Goal: Information Seeking & Learning: Learn about a topic

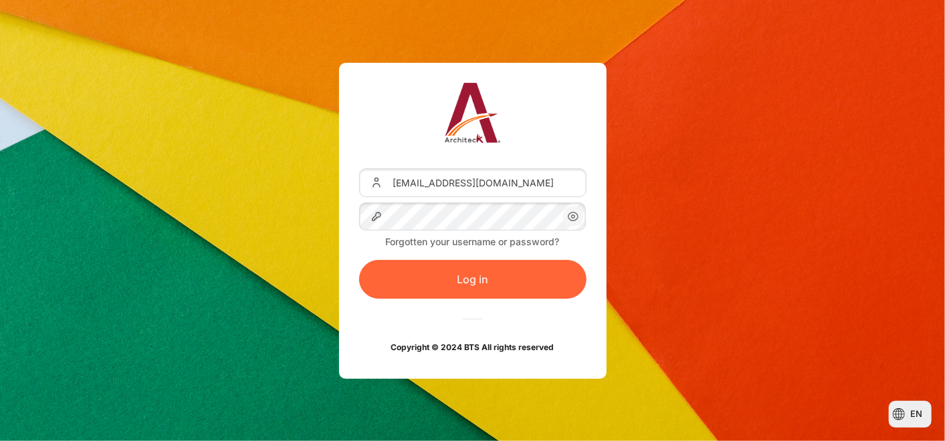
drag, startPoint x: 504, startPoint y: 271, endPoint x: 488, endPoint y: 297, distance: 31.0
click at [504, 271] on button "Log in" at bounding box center [472, 279] width 227 height 39
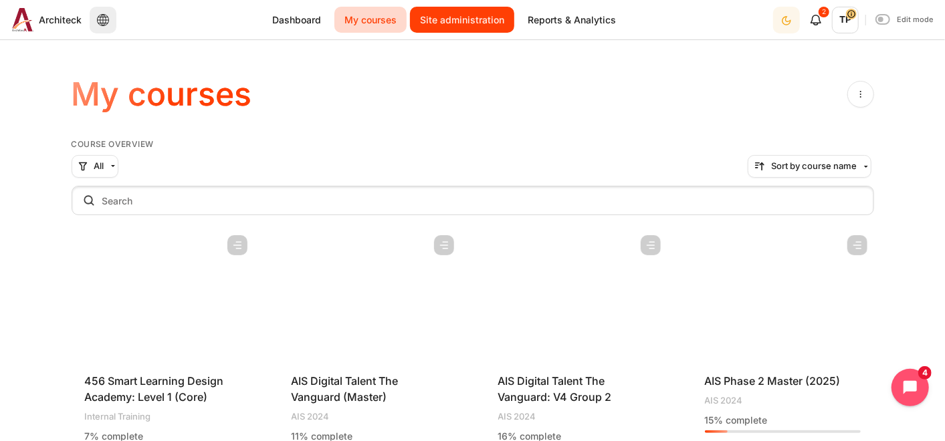
click at [462, 23] on link "Site administration" at bounding box center [462, 20] width 104 height 26
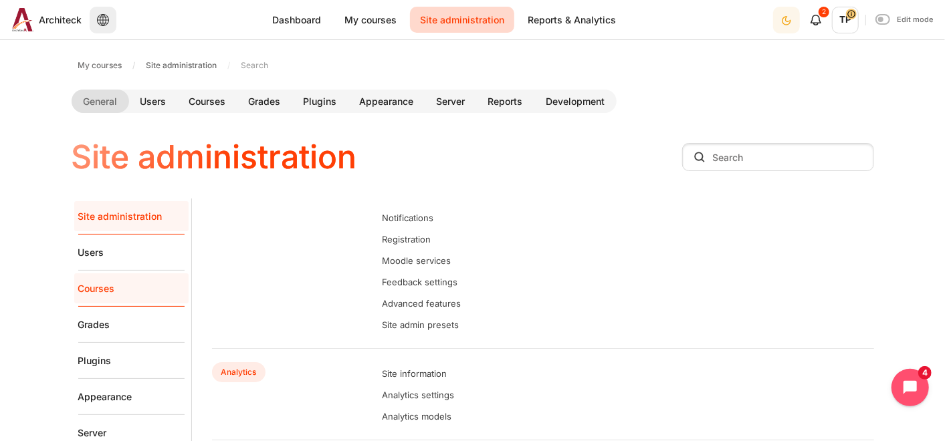
click at [100, 292] on link "Courses" at bounding box center [131, 289] width 106 height 36
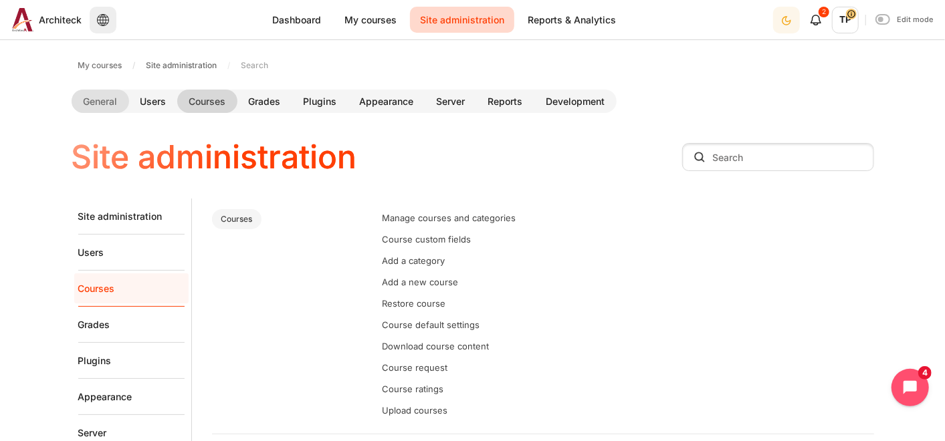
click at [211, 102] on link "Courses" at bounding box center [207, 101] width 60 height 23
click at [413, 217] on link "Manage courses and categories" at bounding box center [450, 218] width 134 height 11
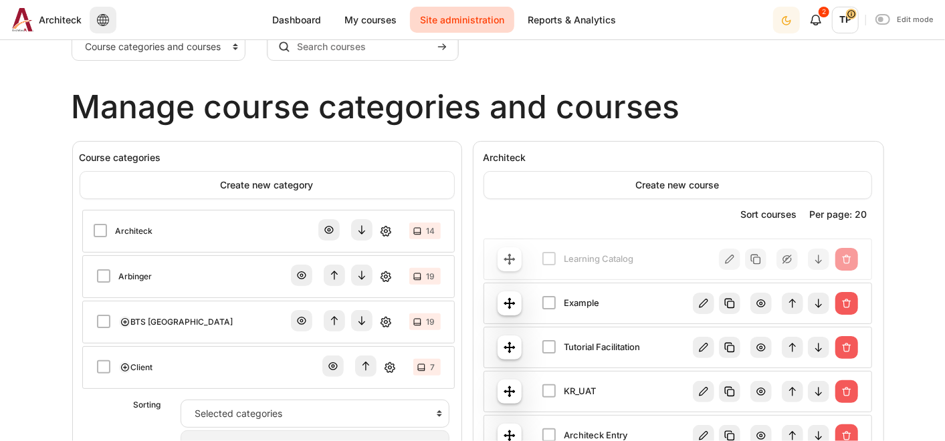
scroll to position [371, 0]
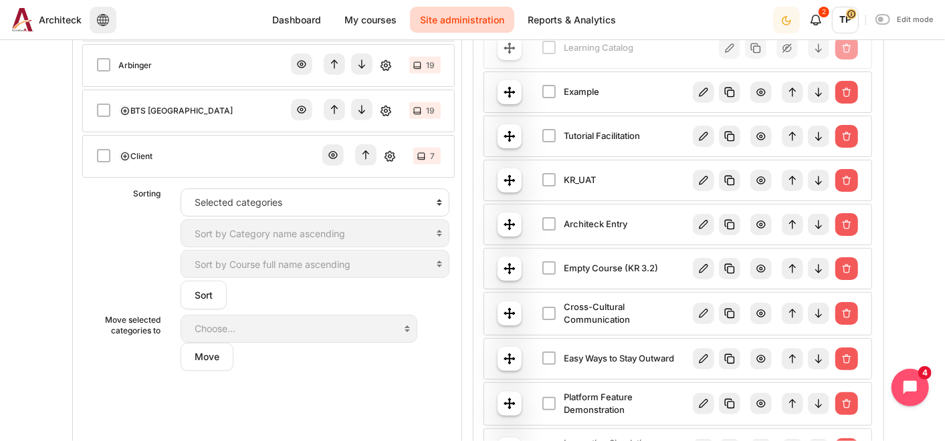
click at [131, 150] on link "Client" at bounding box center [142, 156] width 22 height 12
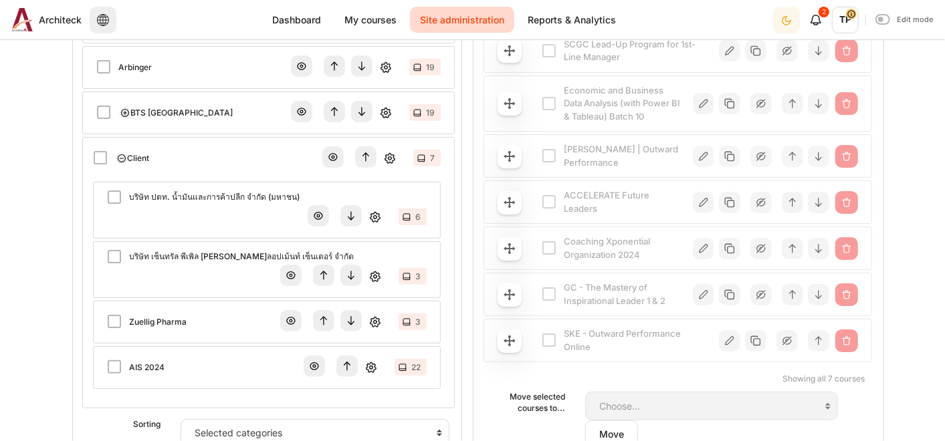
scroll to position [371, 0]
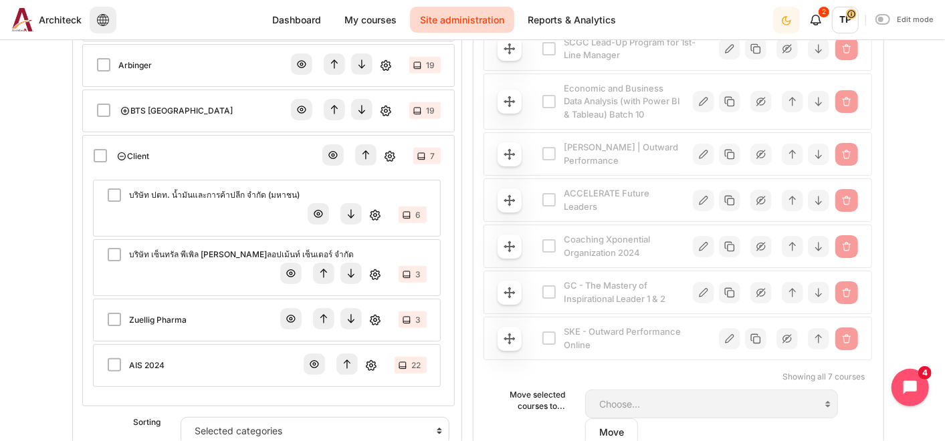
click at [130, 360] on link "AIS 2024" at bounding box center [147, 366] width 35 height 12
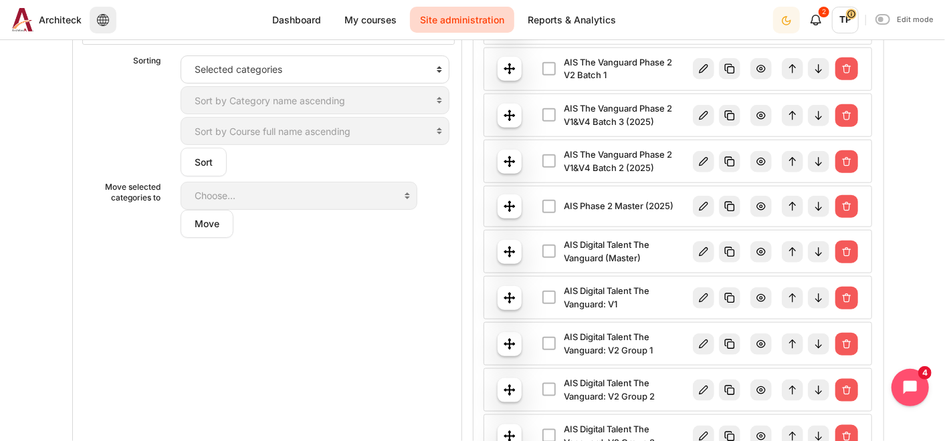
scroll to position [817, 0]
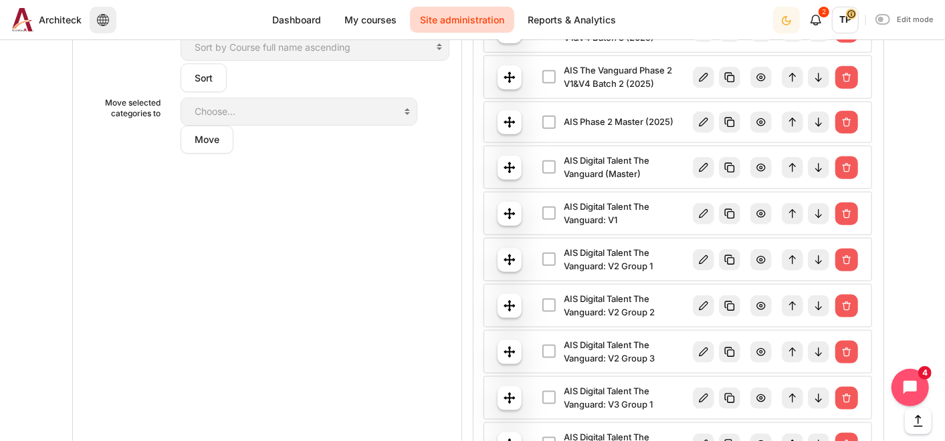
click at [711, 206] on link "Content" at bounding box center [705, 212] width 26 height 13
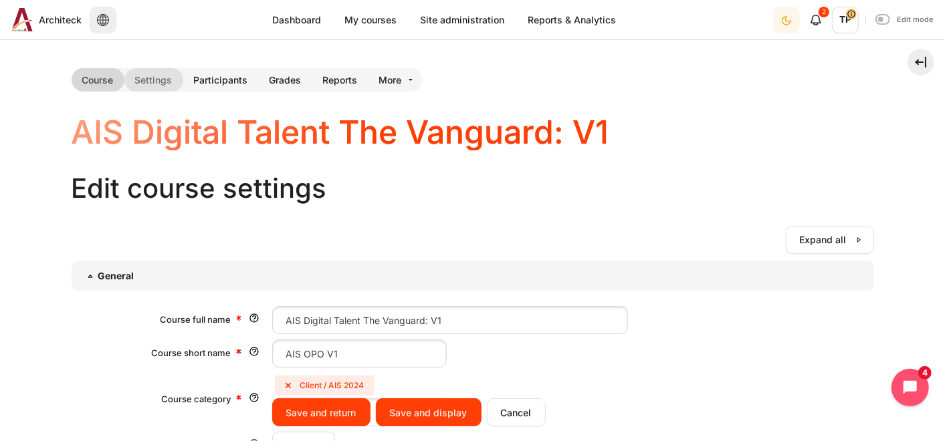
click at [85, 82] on link "Course" at bounding box center [98, 79] width 53 height 23
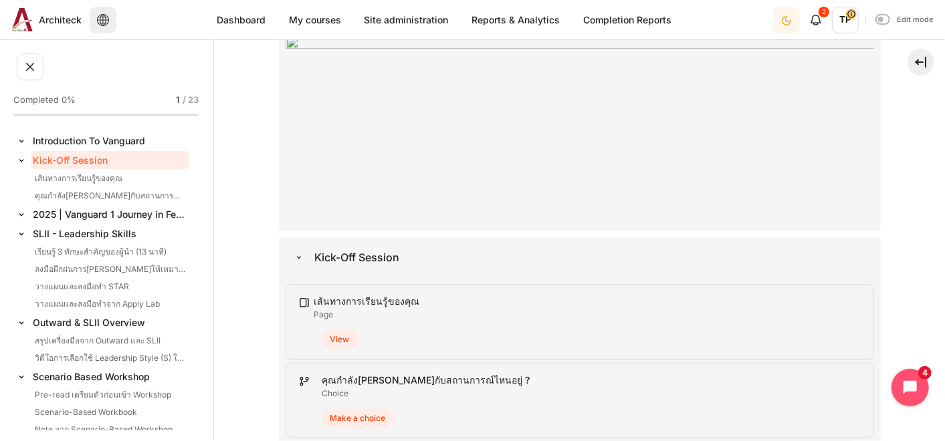
scroll to position [223, 0]
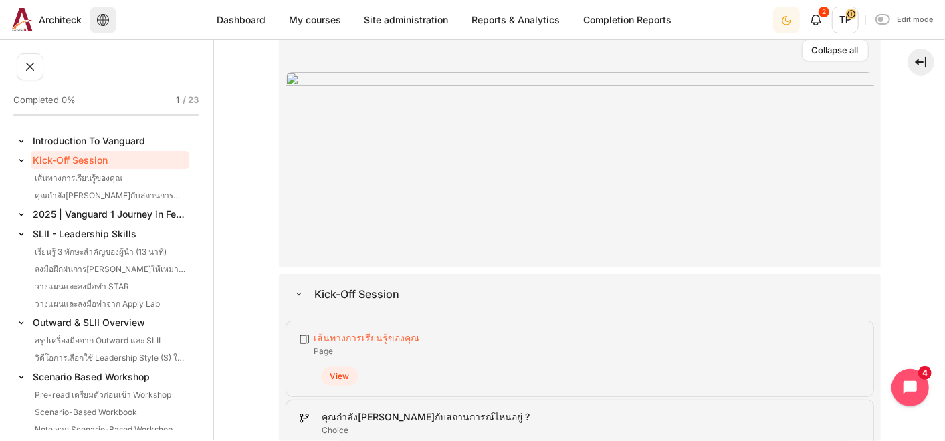
click at [351, 342] on link "เส้นทางการเรียนรู้ของคุณ Page" at bounding box center [367, 337] width 106 height 11
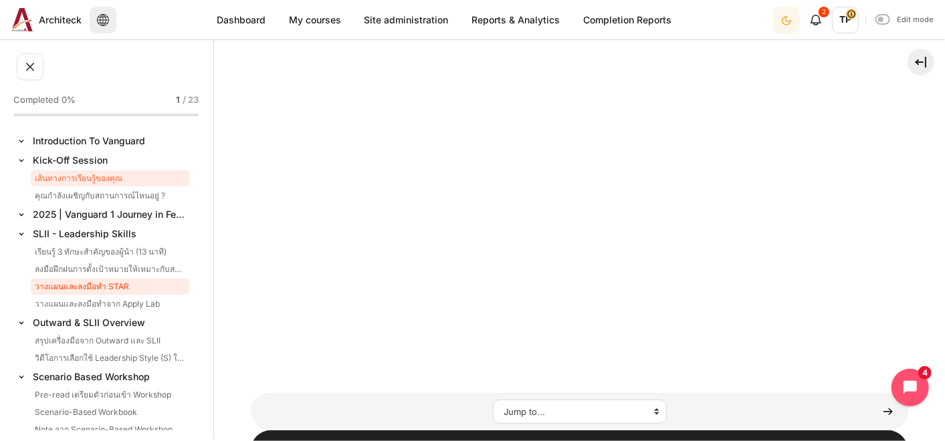
click at [118, 294] on link "วางแผนและลงมือทำ STAR" at bounding box center [110, 287] width 159 height 16
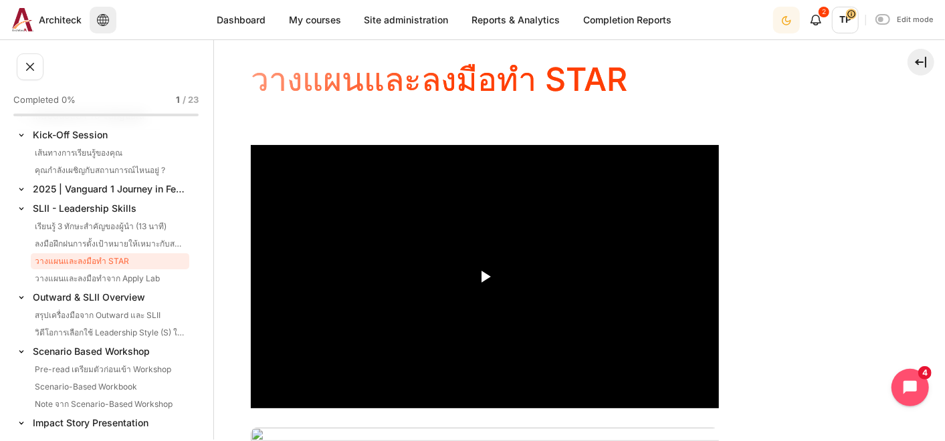
scroll to position [148, 0]
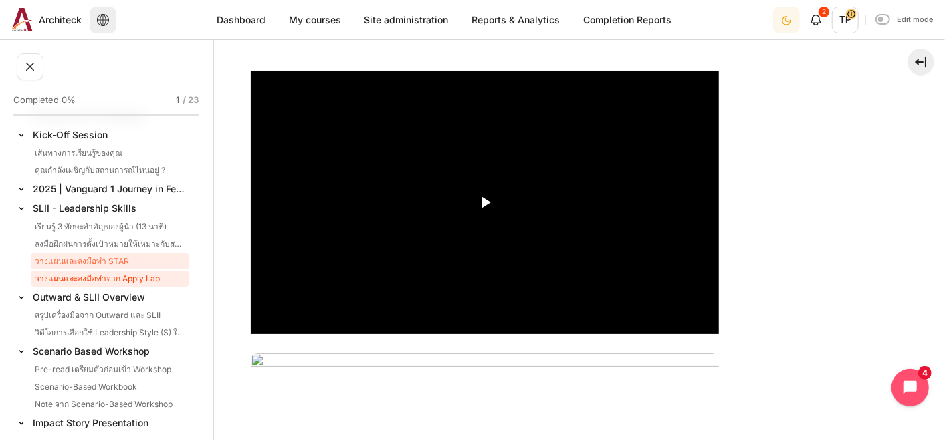
click at [35, 272] on link "วางแผนและลงมือทำจาก Apply Lab" at bounding box center [110, 279] width 159 height 16
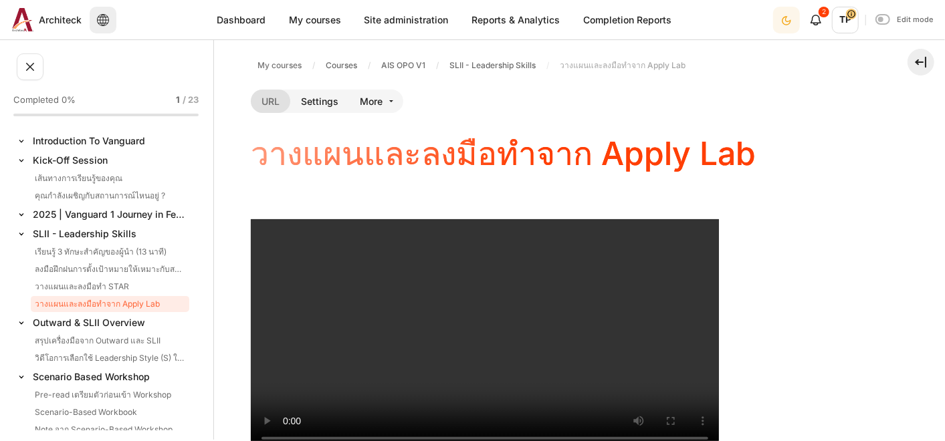
scroll to position [43, 0]
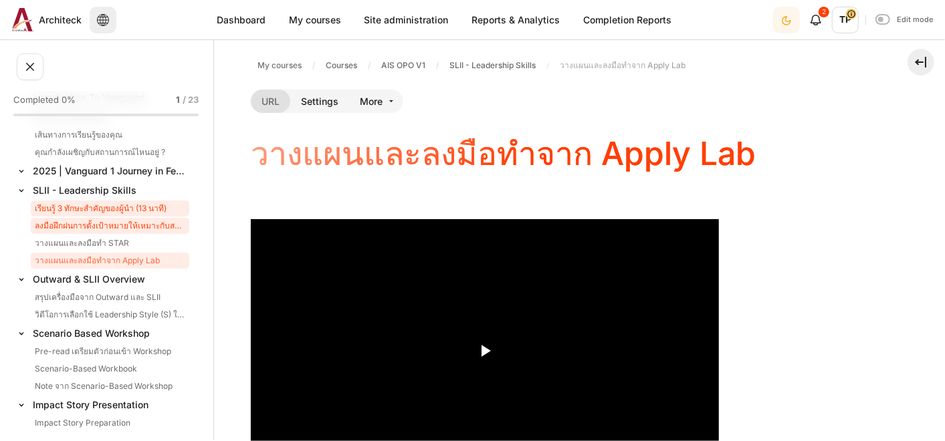
click at [99, 215] on link "เรียนรู้ 3 ทักษะสำคัญของผู้นำ (13 นาที)" at bounding box center [110, 209] width 159 height 16
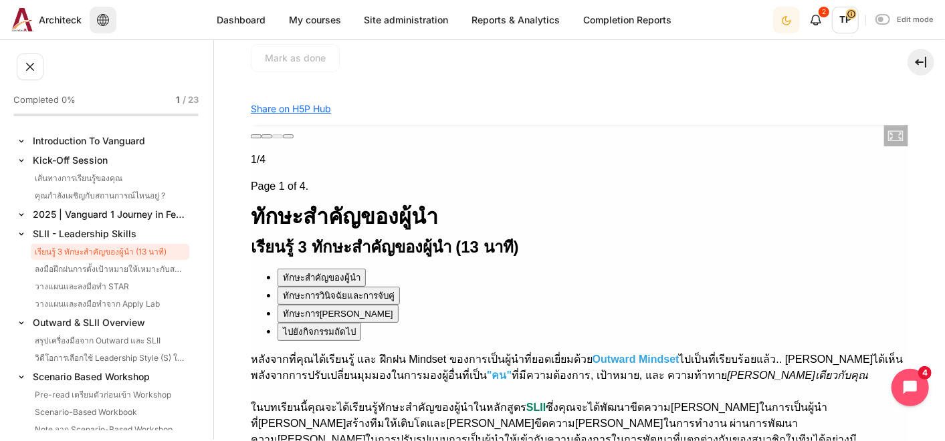
click at [292, 324] on div "ไปยังกิจกรรมถัดไป" at bounding box center [318, 331] width 73 height 14
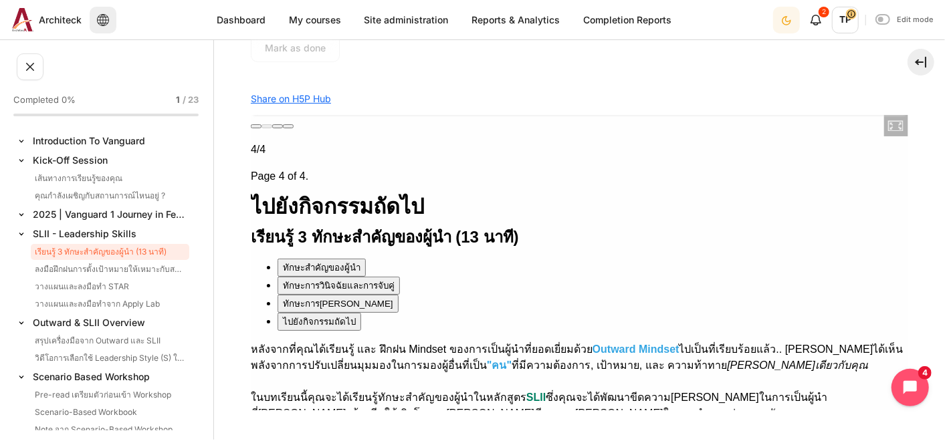
scroll to position [84, 0]
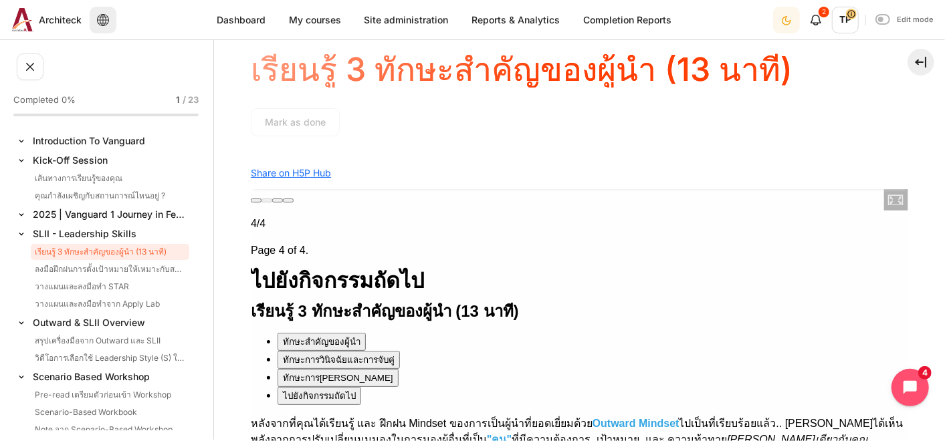
click at [0, 284] on html "Skip to main content Open course index Completed 0% 1 / 23 Expand Collapse Intr…" at bounding box center [472, 220] width 945 height 441
click at [64, 189] on link "คุณกำลังเผชิญกับสถานการณ์ไหนอยู่ ?" at bounding box center [110, 196] width 159 height 16
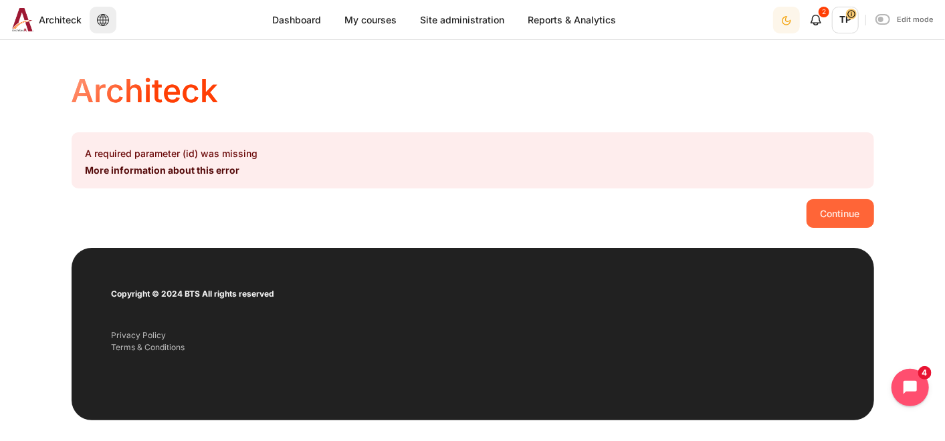
click at [827, 225] on button "Continue" at bounding box center [841, 213] width 68 height 28
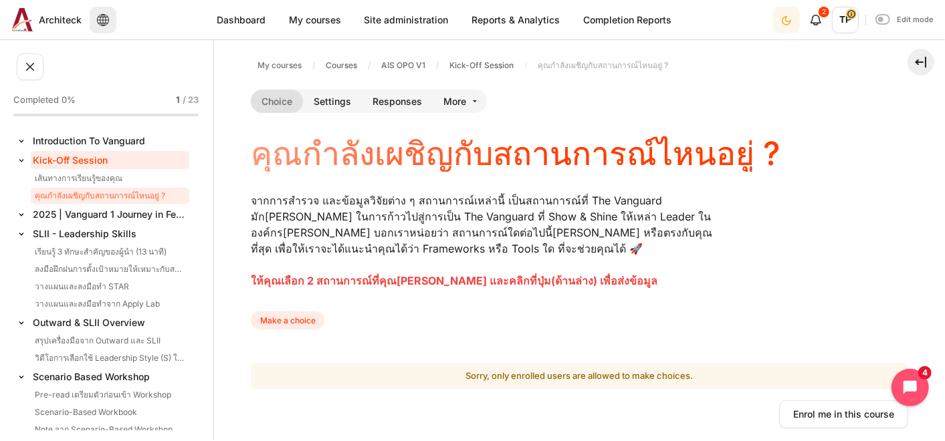
click at [75, 165] on link "Kick-Off Session" at bounding box center [110, 160] width 159 height 18
click at [75, 177] on link "เส้นทางการเรียนรู้ของคุณ" at bounding box center [110, 179] width 159 height 16
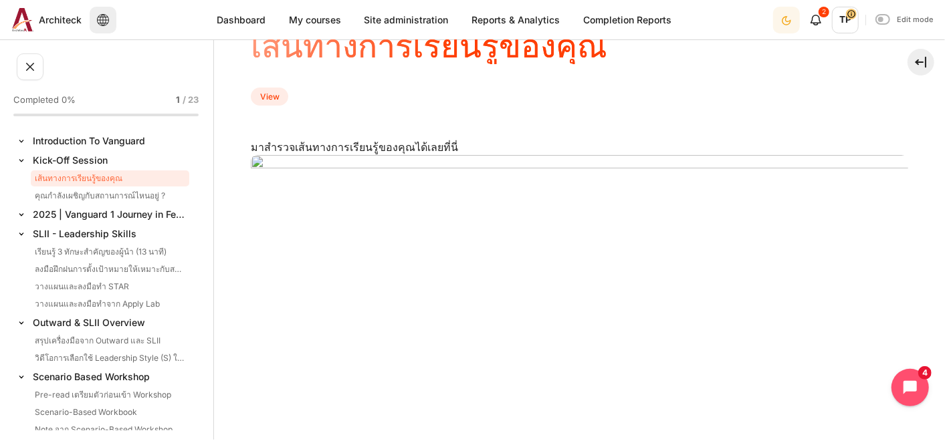
scroll to position [223, 0]
